Goal: Find contact information: Find contact information

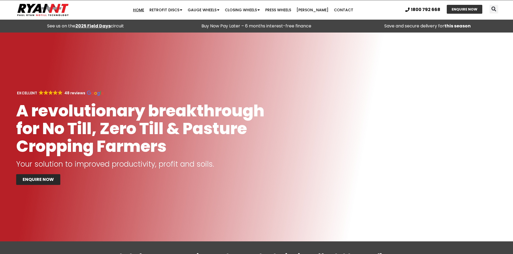
click at [360, 16] on div "Search Home Retrofit Discs Double Discs for Broadacre Double Discs for Small Se…" at bounding box center [242, 10] width 287 height 17
click at [331, 8] on link "Contact" at bounding box center [343, 10] width 25 height 11
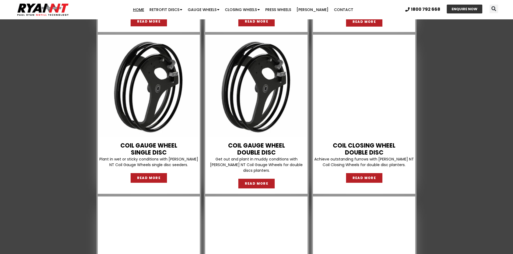
scroll to position [673, 0]
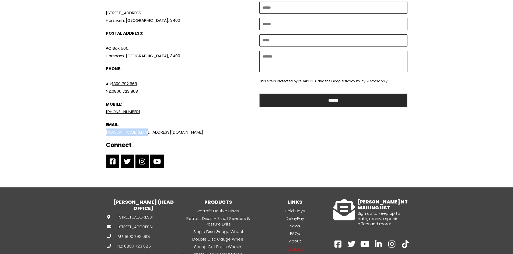
click at [153, 133] on p "[PERSON_NAME][EMAIL_ADDRESS][DOMAIN_NAME]" at bounding box center [180, 133] width 148 height 8
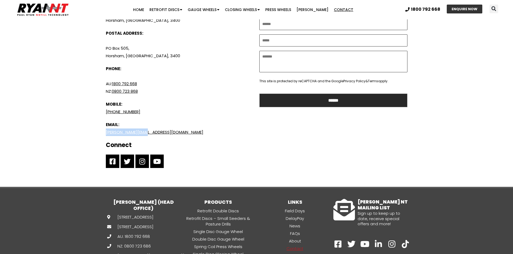
drag, startPoint x: 96, startPoint y: 136, endPoint x: 105, endPoint y: 118, distance: 19.4
click at [95, 136] on section "**********" at bounding box center [256, 80] width 323 height 214
